Goal: Task Accomplishment & Management: Use online tool/utility

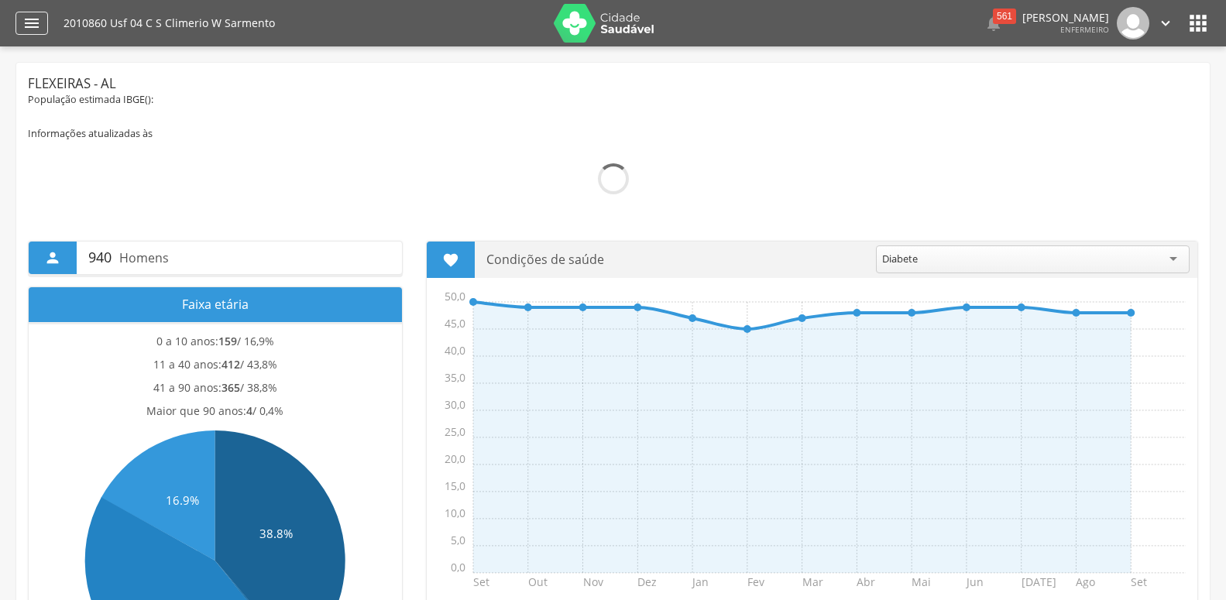
click at [36, 30] on icon "" at bounding box center [31, 23] width 19 height 19
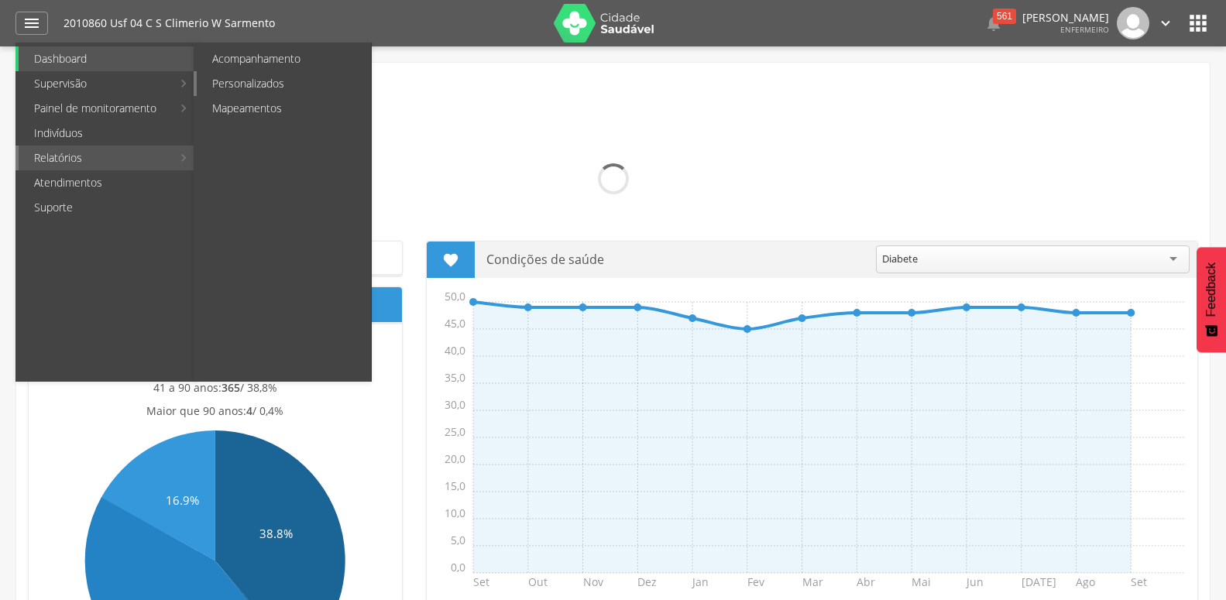
click at [253, 85] on link "Personalizados" at bounding box center [284, 83] width 174 height 25
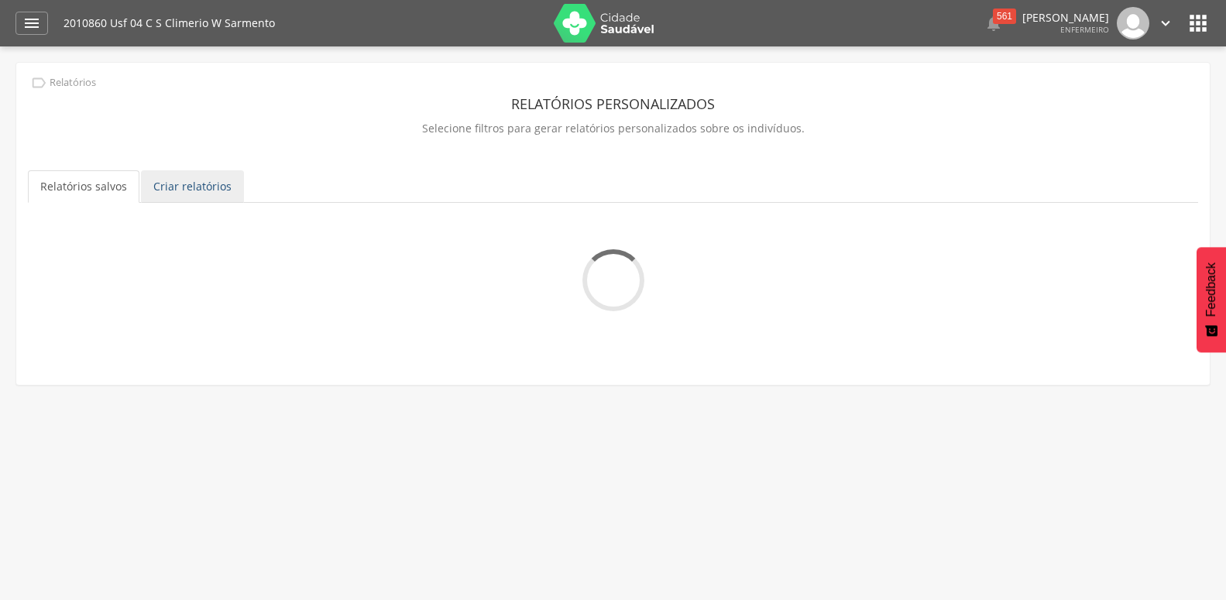
click at [215, 196] on link "Criar relatórios" at bounding box center [192, 186] width 103 height 33
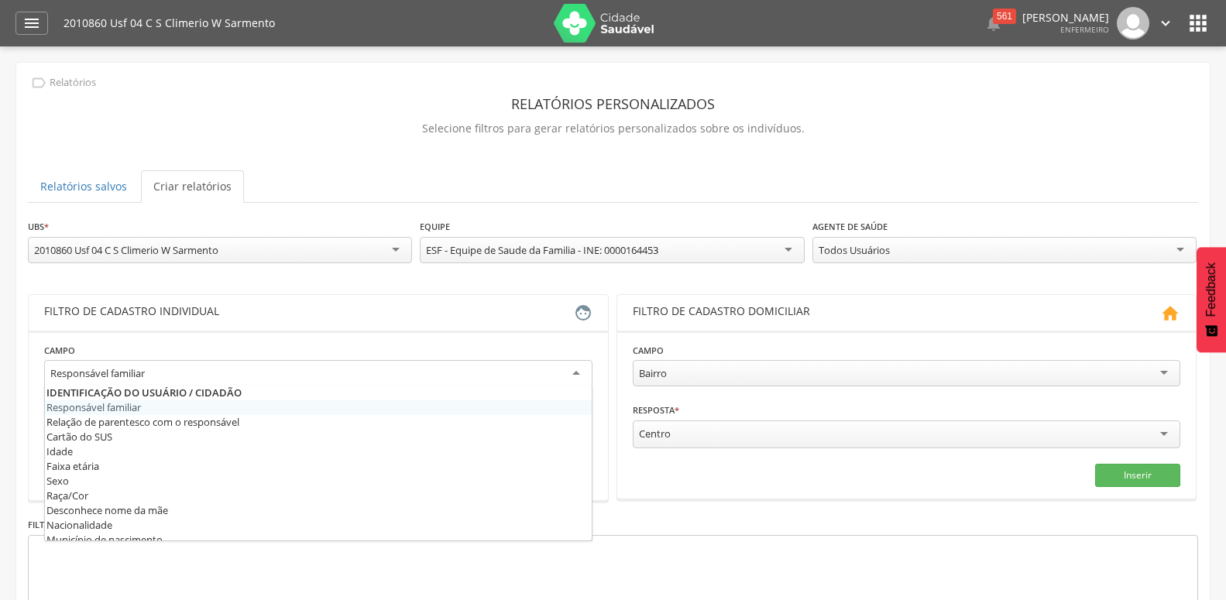
click at [227, 379] on div "Responsável familiar" at bounding box center [318, 374] width 548 height 28
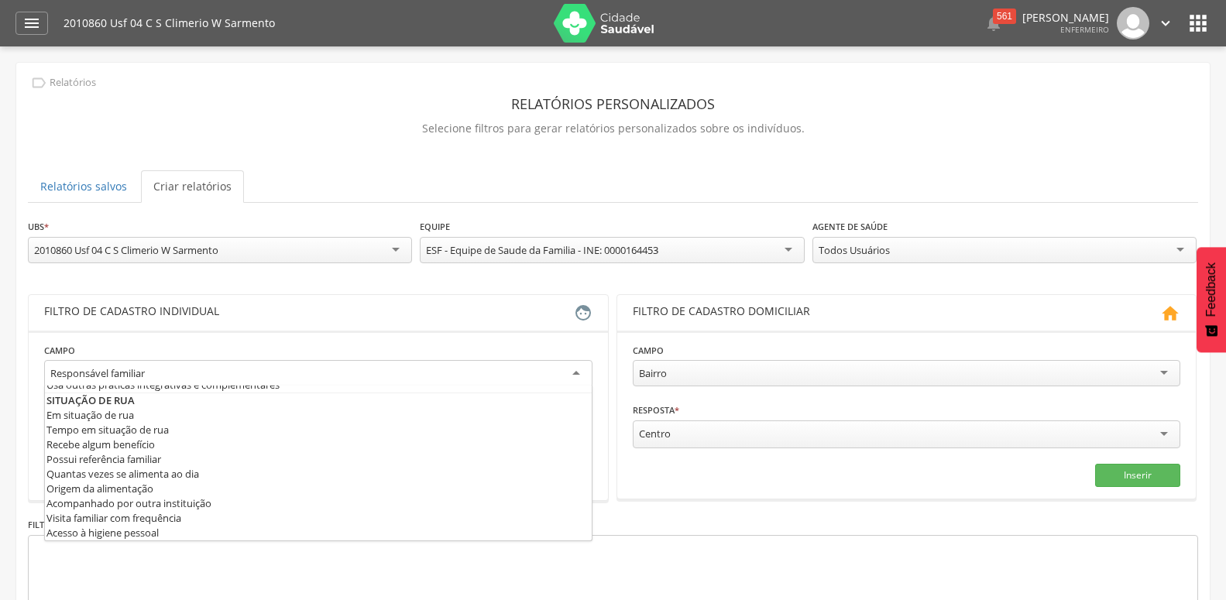
scroll to position [838, 0]
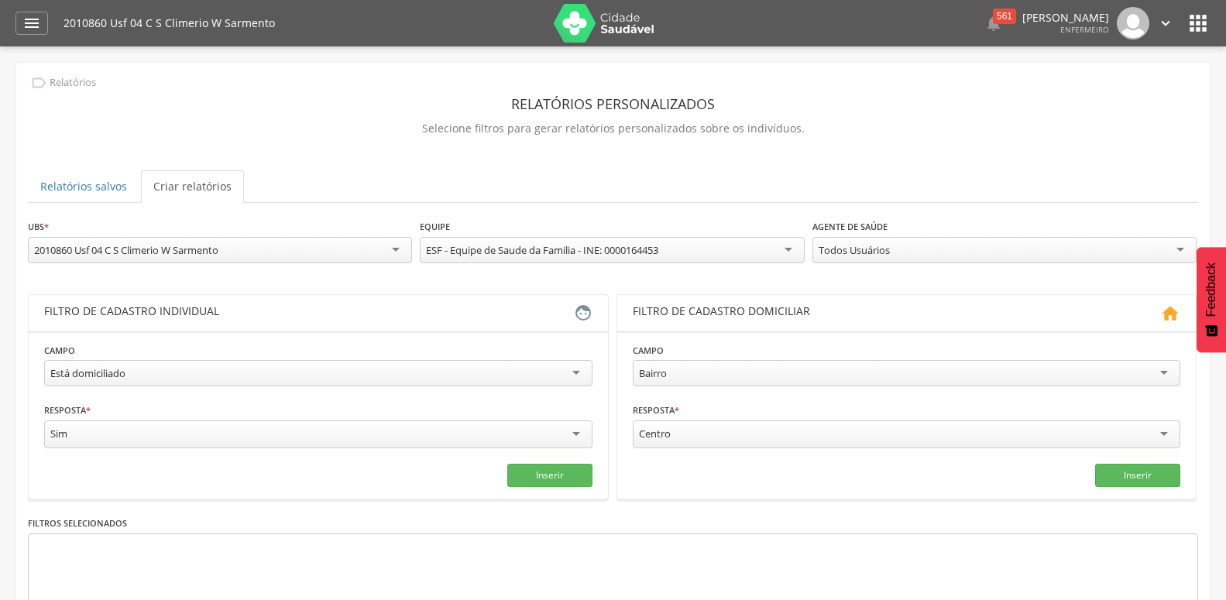
click at [934, 260] on div "Todos Usuários" at bounding box center [1004, 250] width 384 height 26
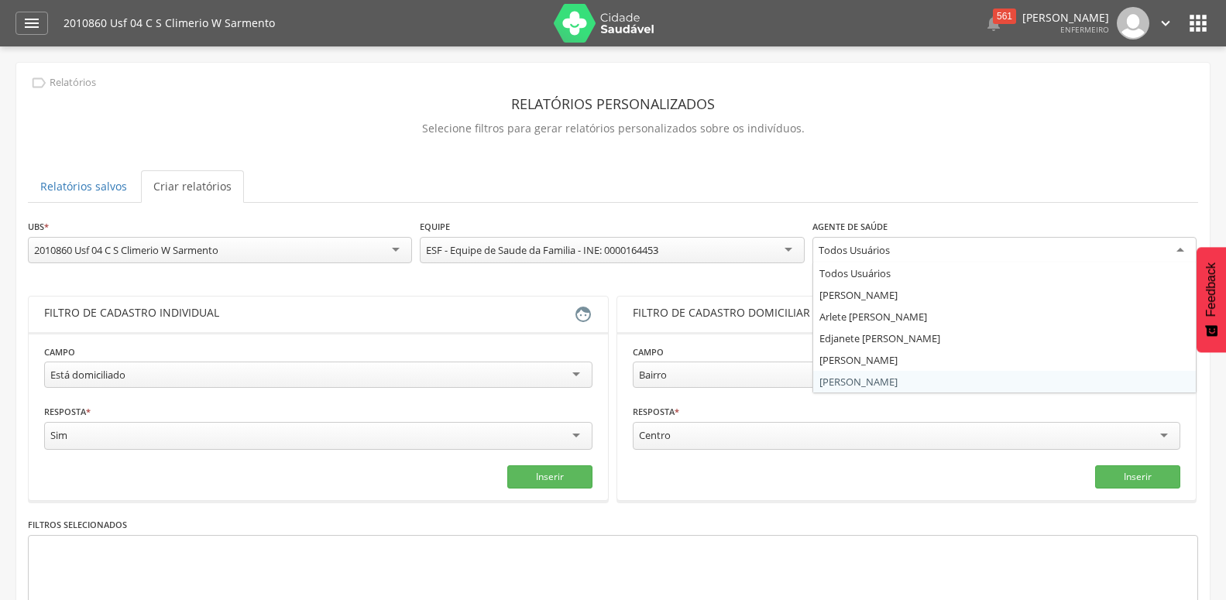
click at [883, 386] on div "**********" at bounding box center [613, 453] width 1170 height 471
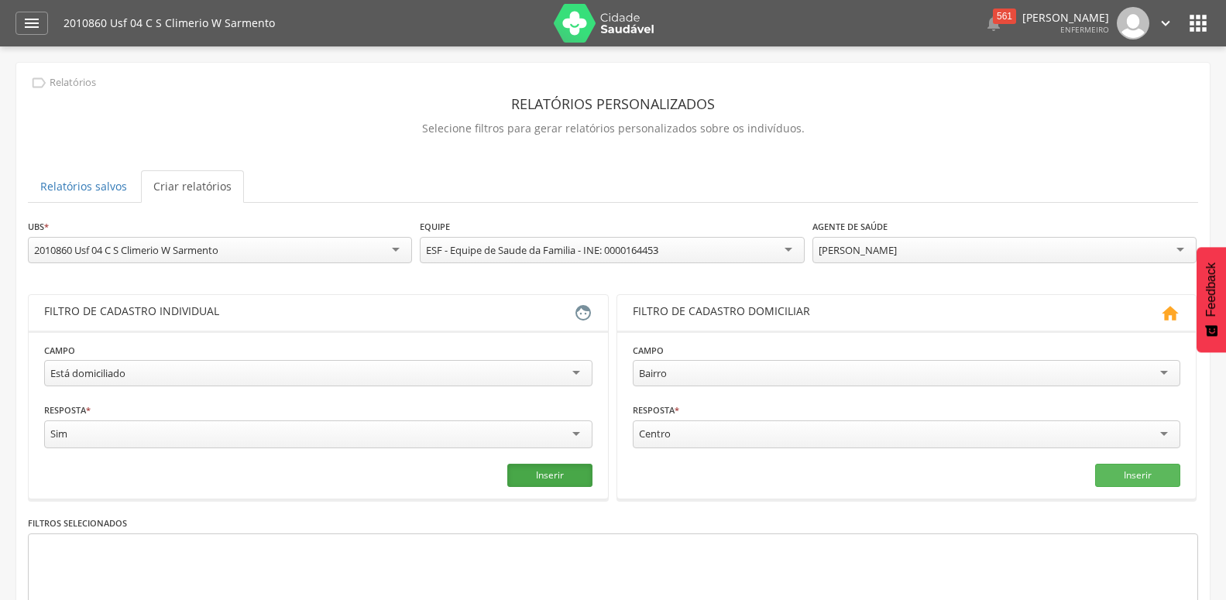
click at [573, 476] on button "Inserir" at bounding box center [549, 475] width 85 height 23
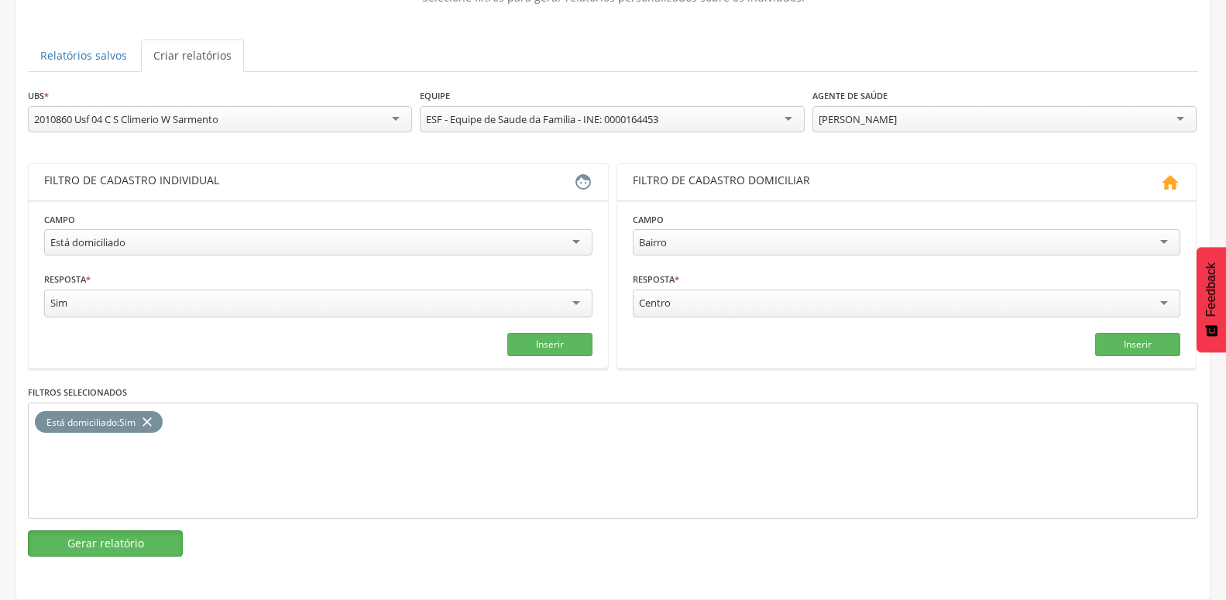
click at [173, 531] on button "Gerar relatório" at bounding box center [105, 544] width 155 height 26
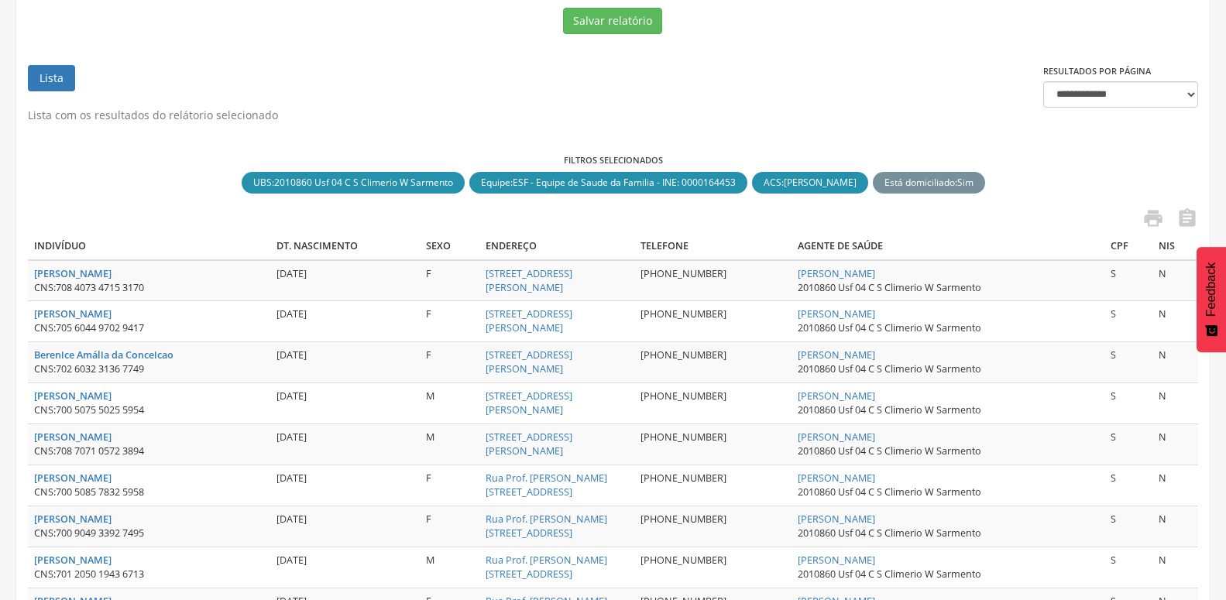
scroll to position [283, 0]
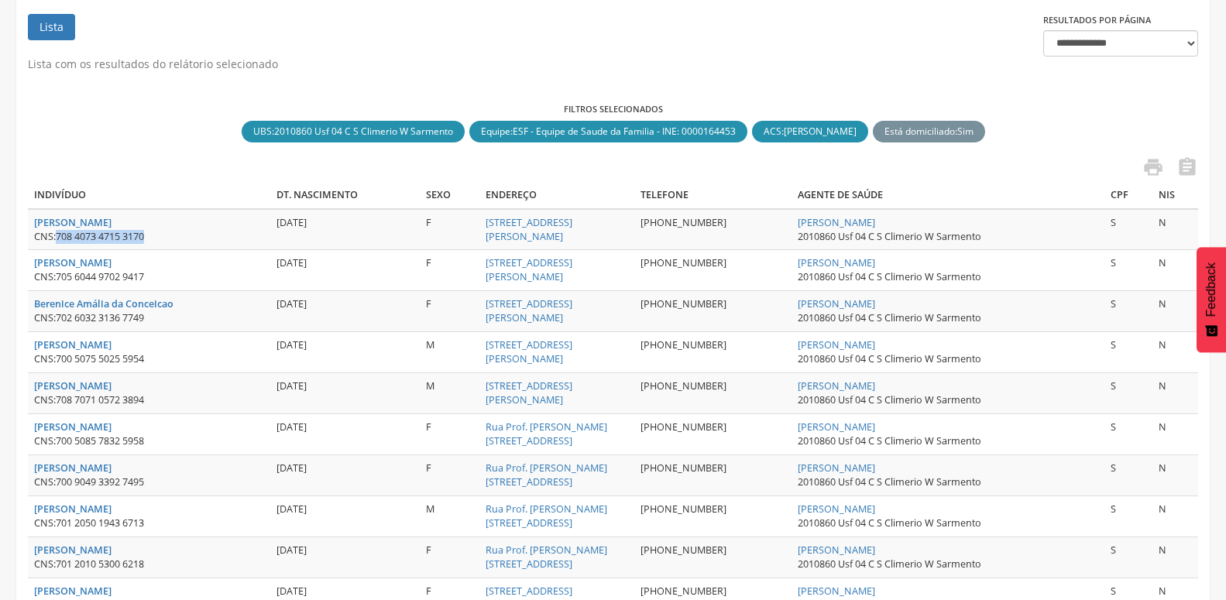
drag, startPoint x: 58, startPoint y: 234, endPoint x: 263, endPoint y: 239, distance: 204.5
click at [270, 237] on td "[PERSON_NAME] da Conceição CNS: 708 4073 4715 3170" at bounding box center [149, 229] width 242 height 41
copy span "708 4073 4715 3170"
drag, startPoint x: 60, startPoint y: 323, endPoint x: 174, endPoint y: 326, distance: 113.9
click at [174, 326] on td "Berenice Amália da Conceicao CNS: 702 6032 3136 7749" at bounding box center [149, 311] width 242 height 41
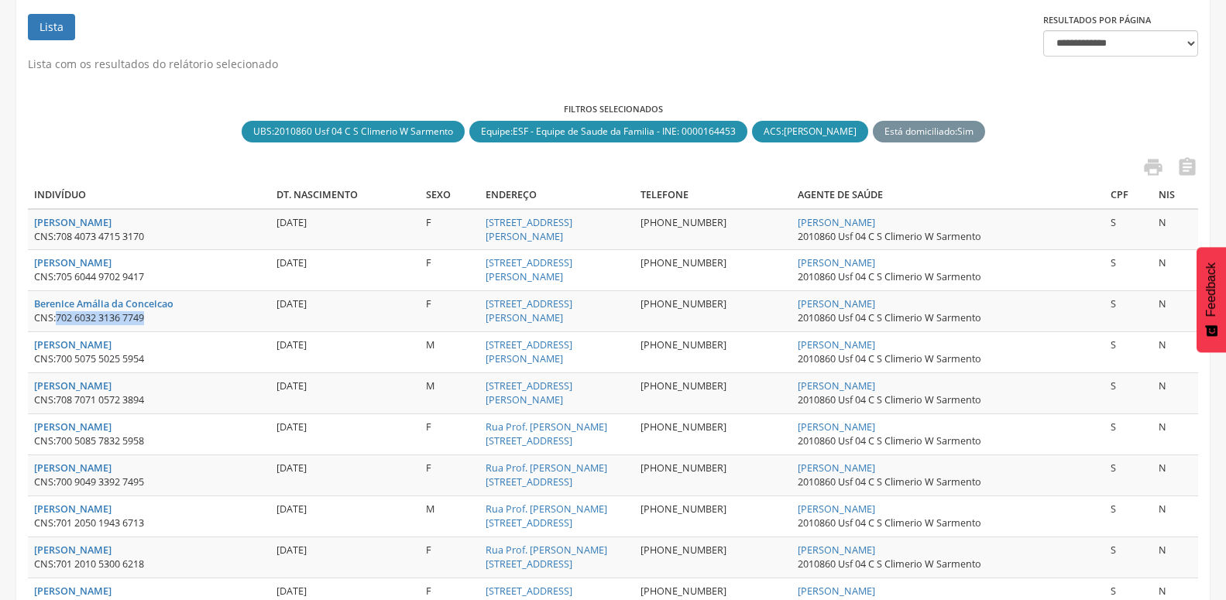
copy span "702 6032 3136 7749"
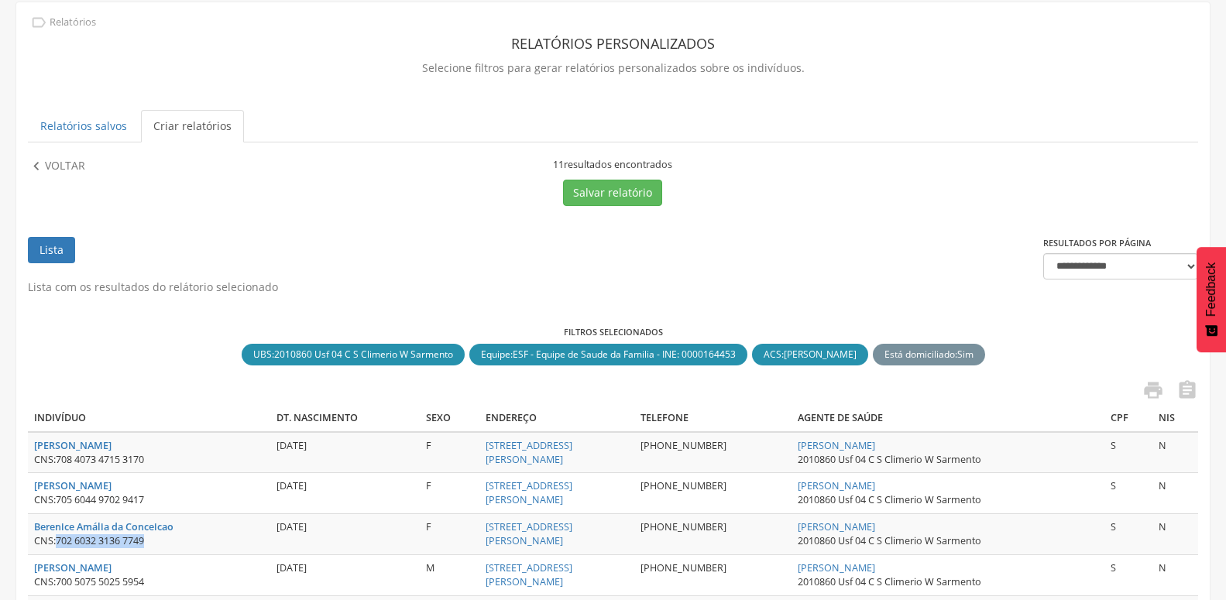
scroll to position [46, 0]
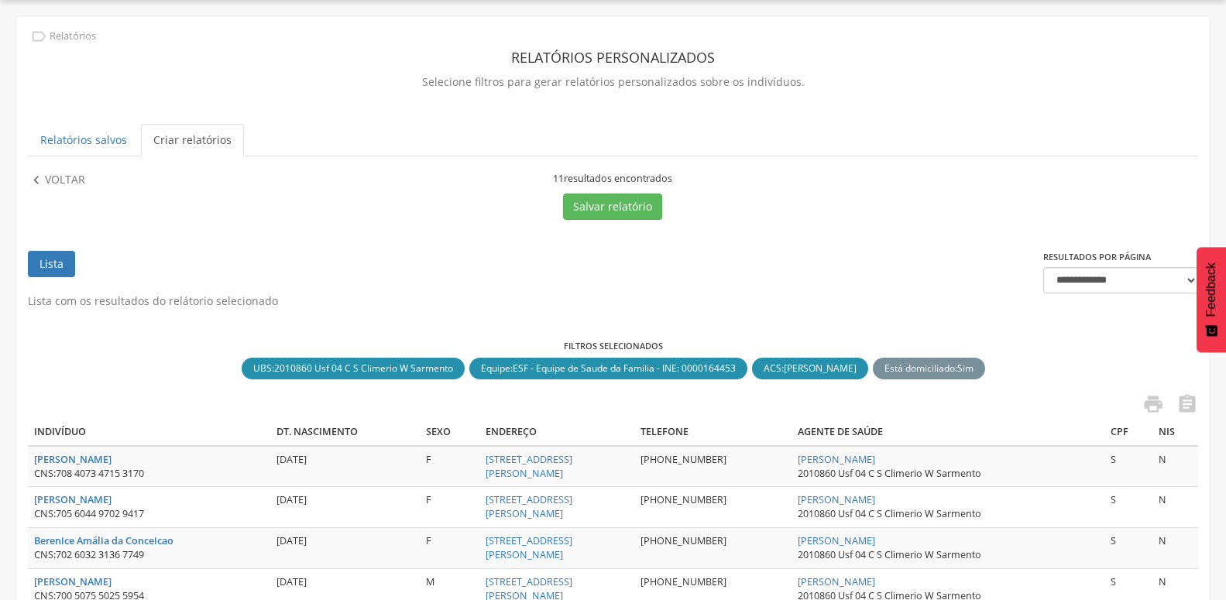
click at [86, 170] on div "**********" at bounding box center [612, 498] width 1193 height 965
click at [83, 174] on p "Voltar" at bounding box center [65, 180] width 40 height 17
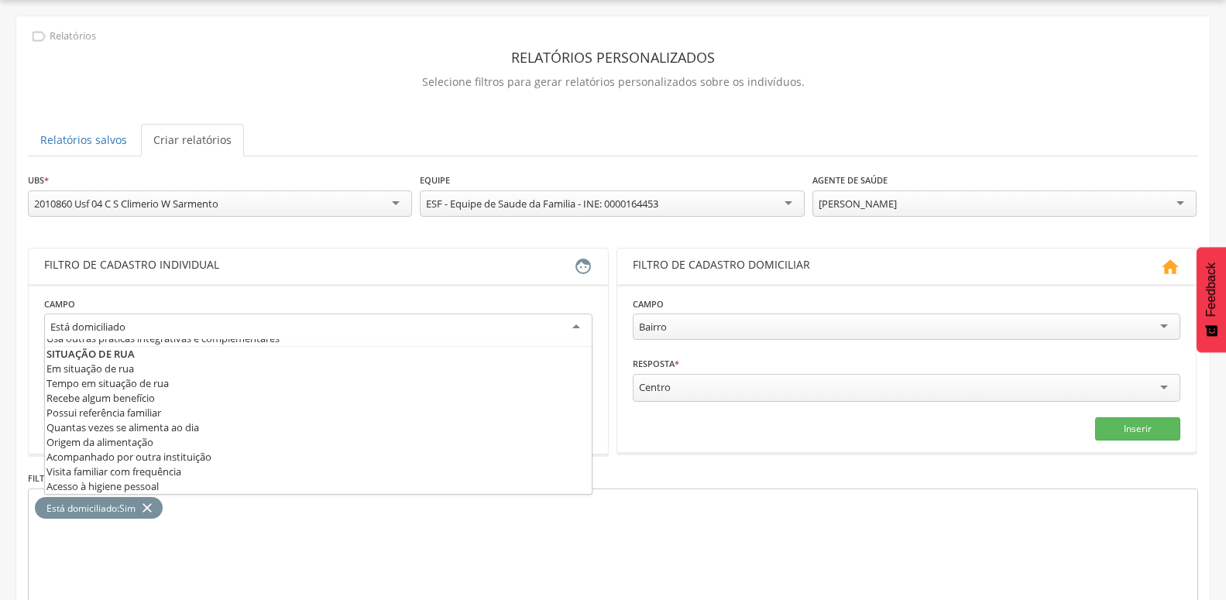
click at [148, 334] on div "Está domiciliado" at bounding box center [318, 328] width 548 height 28
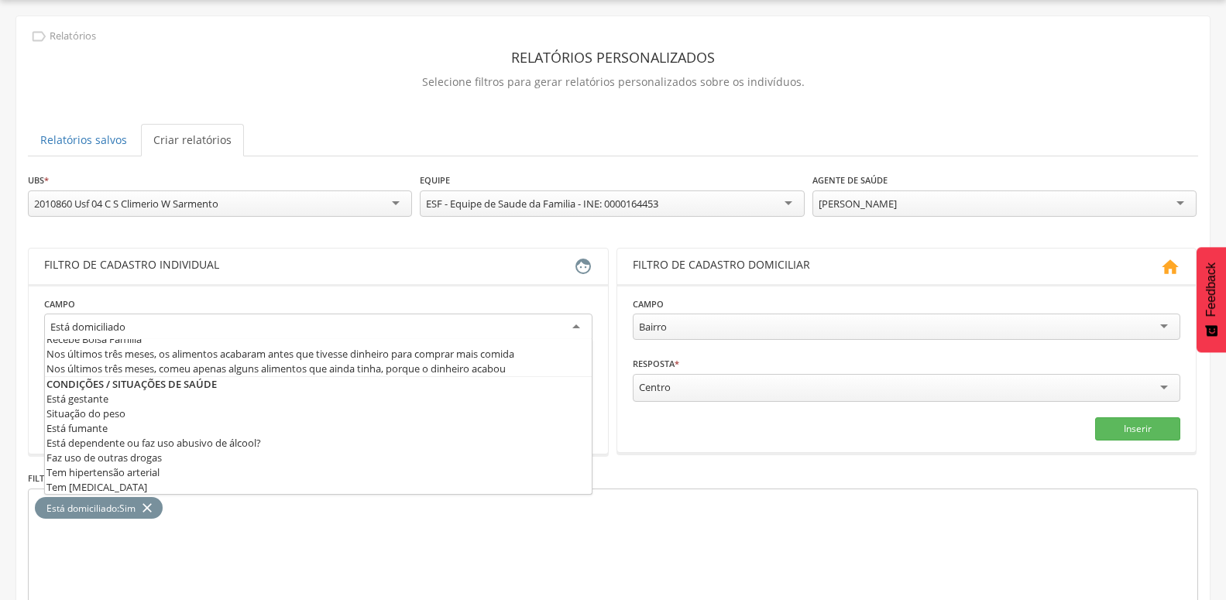
scroll to position [418, 0]
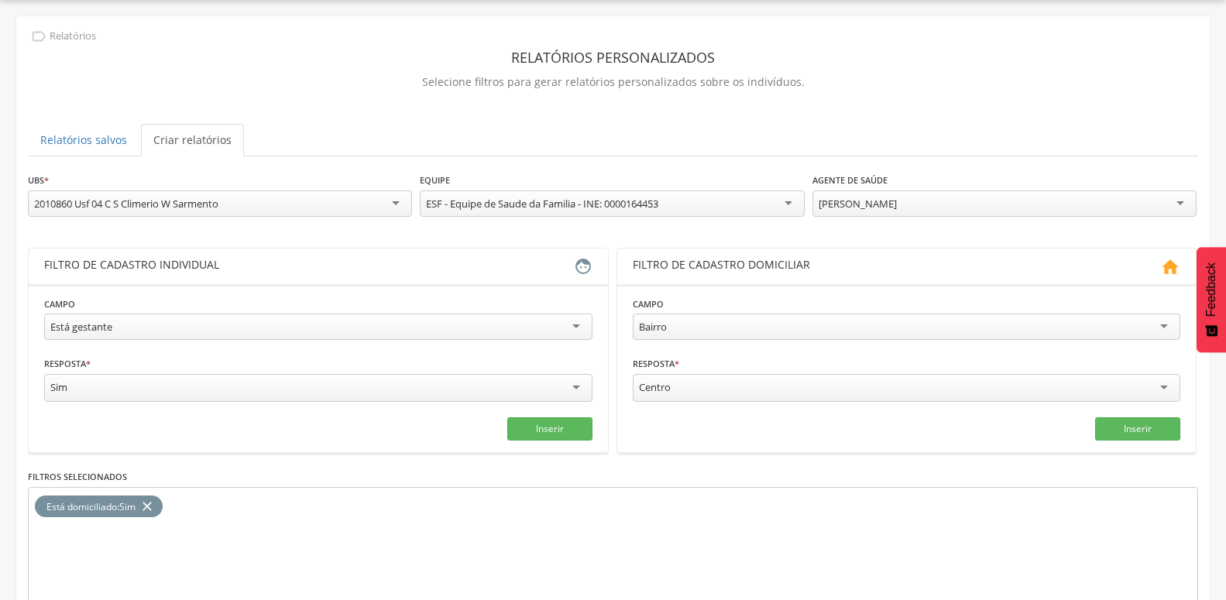
click at [149, 505] on icon "close" at bounding box center [146, 507] width 15 height 22
click at [877, 190] on div "**********" at bounding box center [1004, 196] width 384 height 49
click at [874, 203] on div "[PERSON_NAME]" at bounding box center [858, 204] width 78 height 14
click at [540, 430] on button "Inserir" at bounding box center [549, 428] width 85 height 23
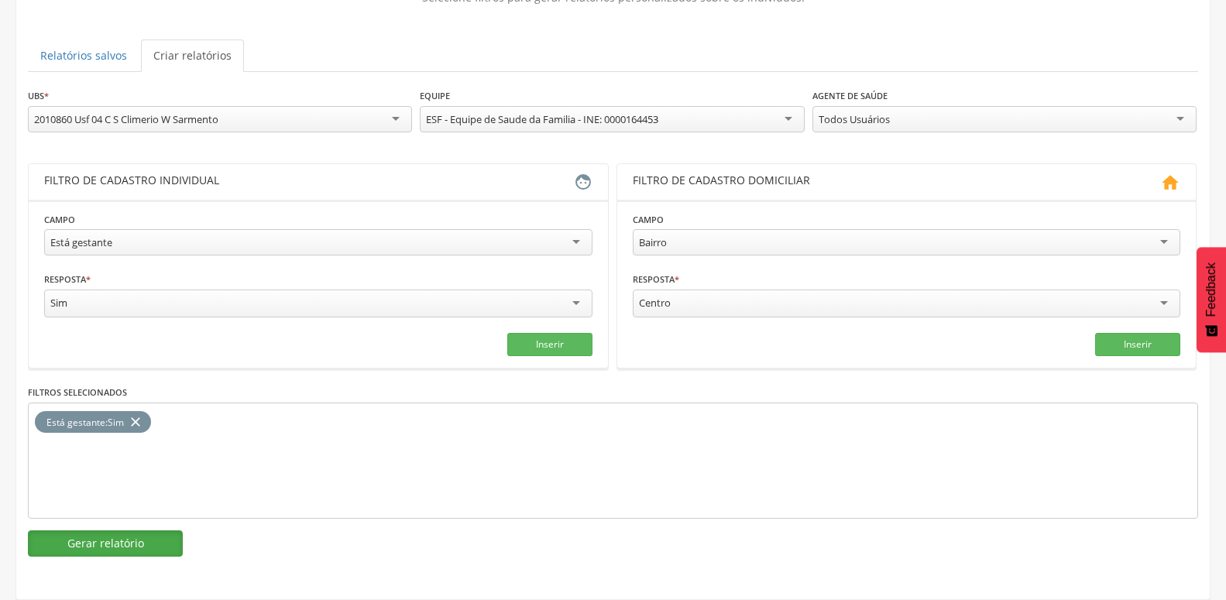
click at [166, 531] on button "Gerar relatório" at bounding box center [105, 544] width 155 height 26
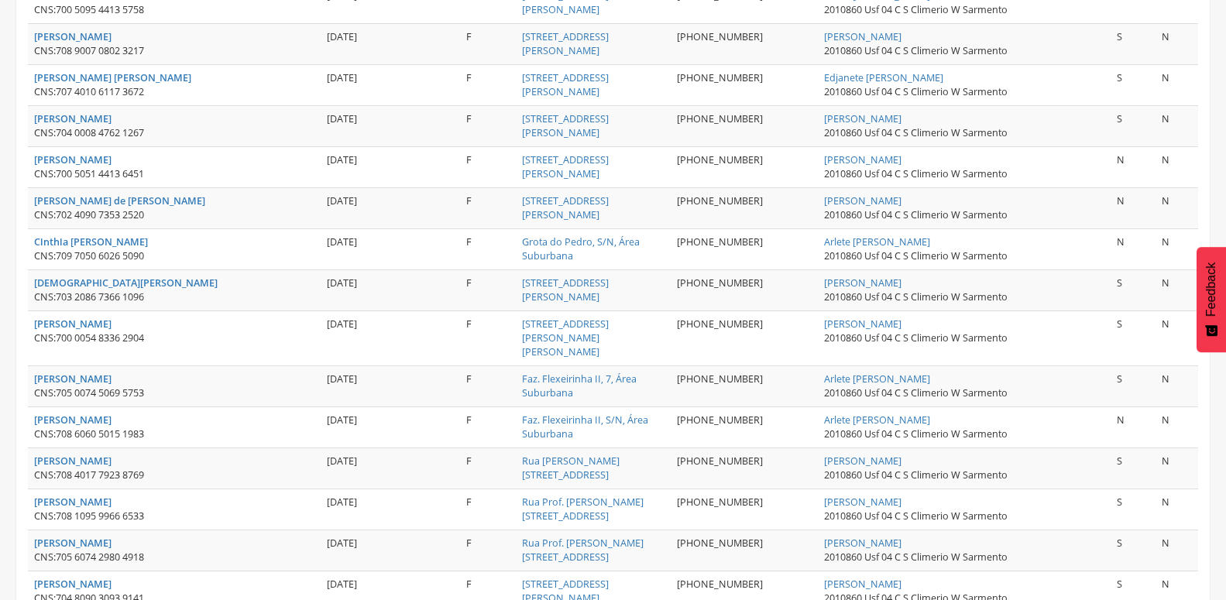
scroll to position [591, 0]
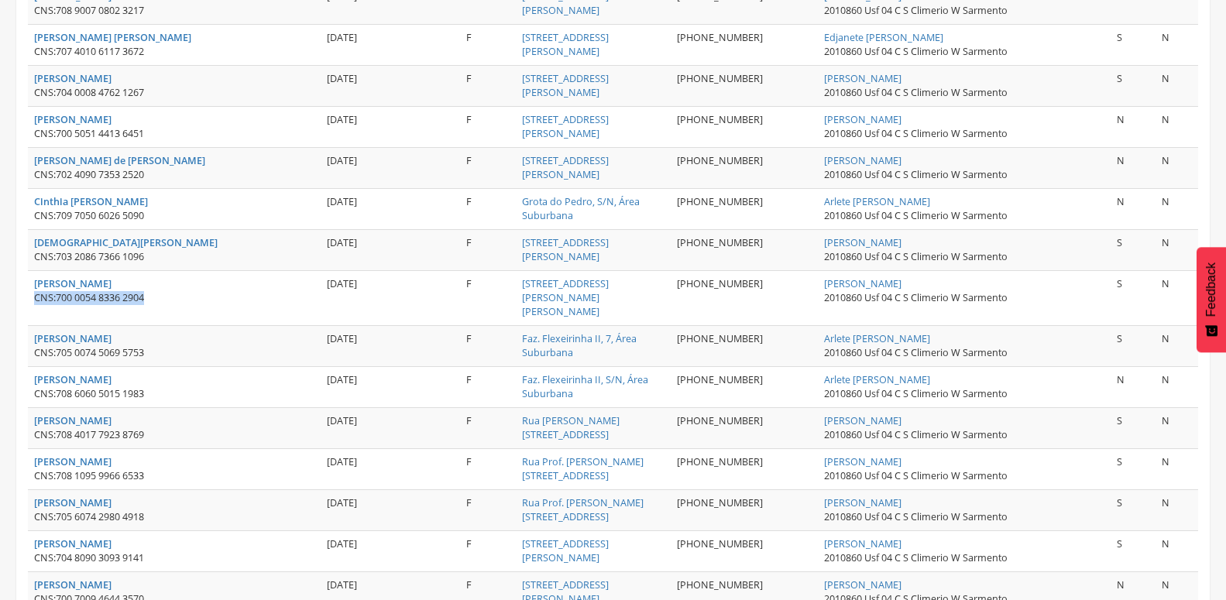
drag, startPoint x: 26, startPoint y: 299, endPoint x: 198, endPoint y: 299, distance: 172.7
click at [198, 299] on div "**********" at bounding box center [612, 276] width 1193 height 1609
drag, startPoint x: 55, startPoint y: 337, endPoint x: 232, endPoint y: 338, distance: 176.6
click at [232, 346] on div "CNS: 705 0074 5069 5753" at bounding box center [174, 353] width 280 height 14
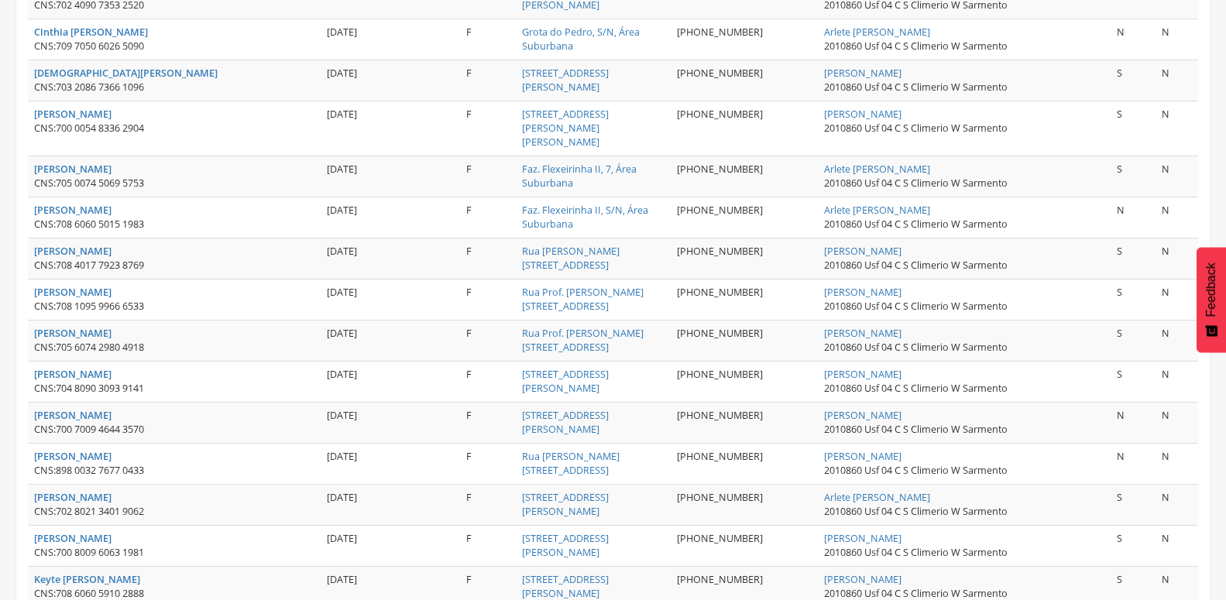
scroll to position [865, 0]
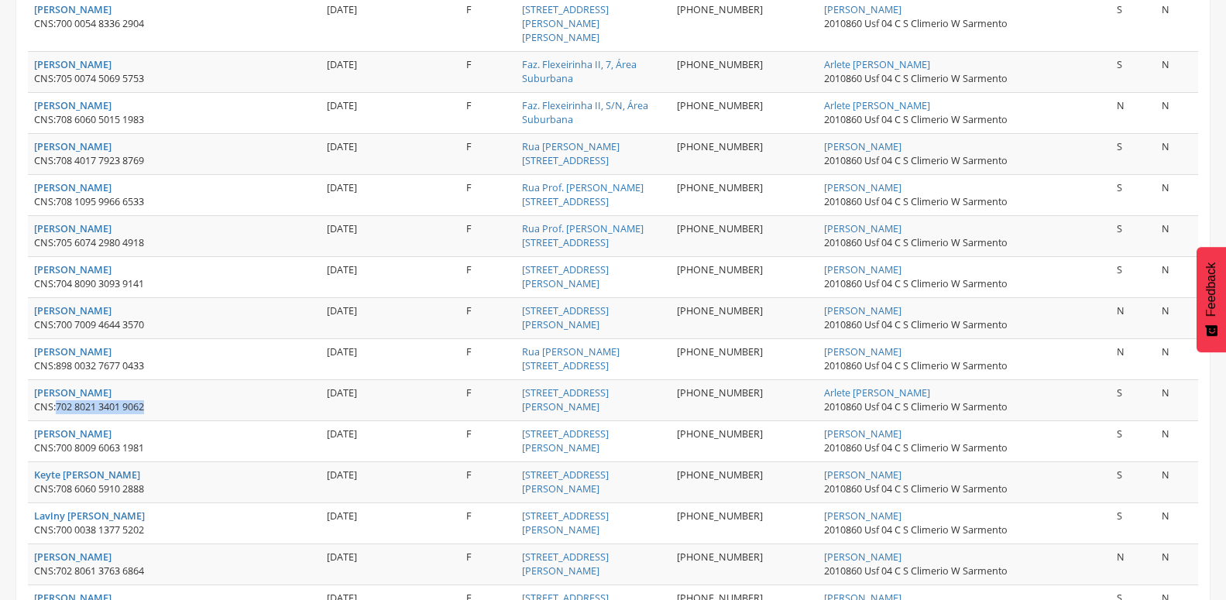
drag, startPoint x: 60, startPoint y: 398, endPoint x: 180, endPoint y: 397, distance: 120.0
click at [180, 400] on div "CNS: 702 8021 3401 9062" at bounding box center [174, 407] width 280 height 14
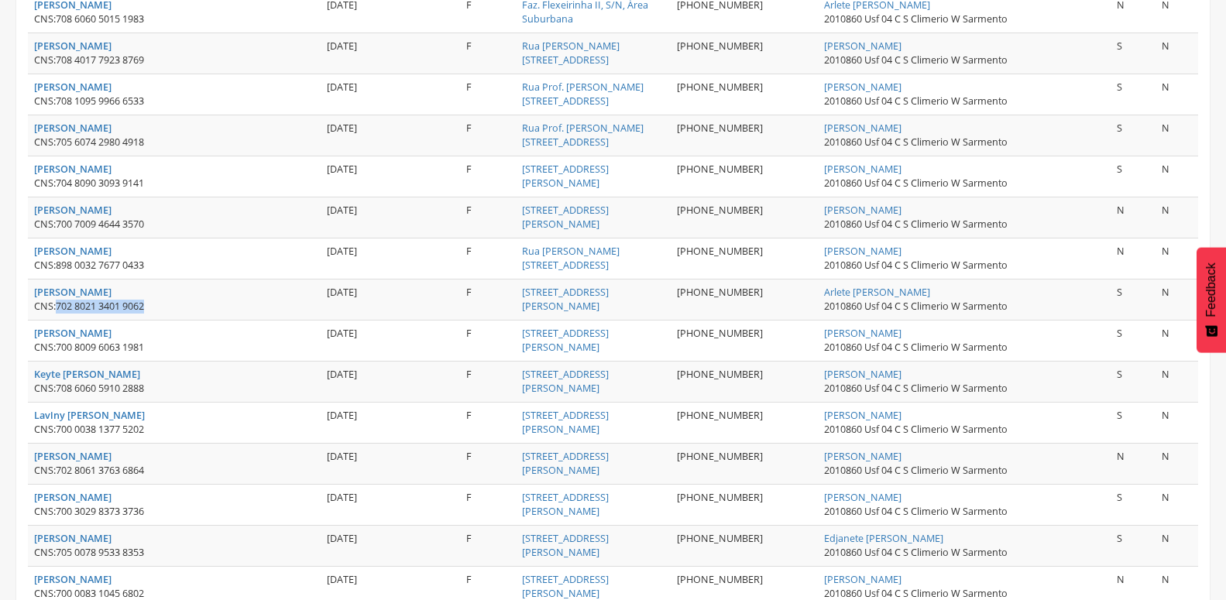
scroll to position [961, 0]
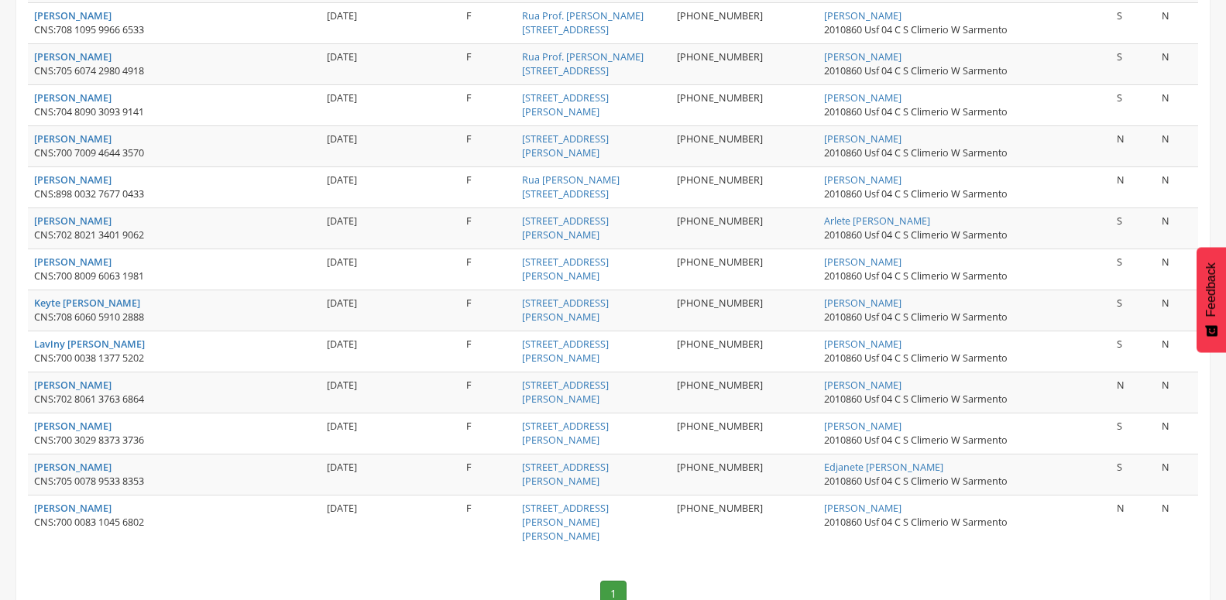
scroll to position [1039, 0]
